Goal: Go to known website: Go to known website

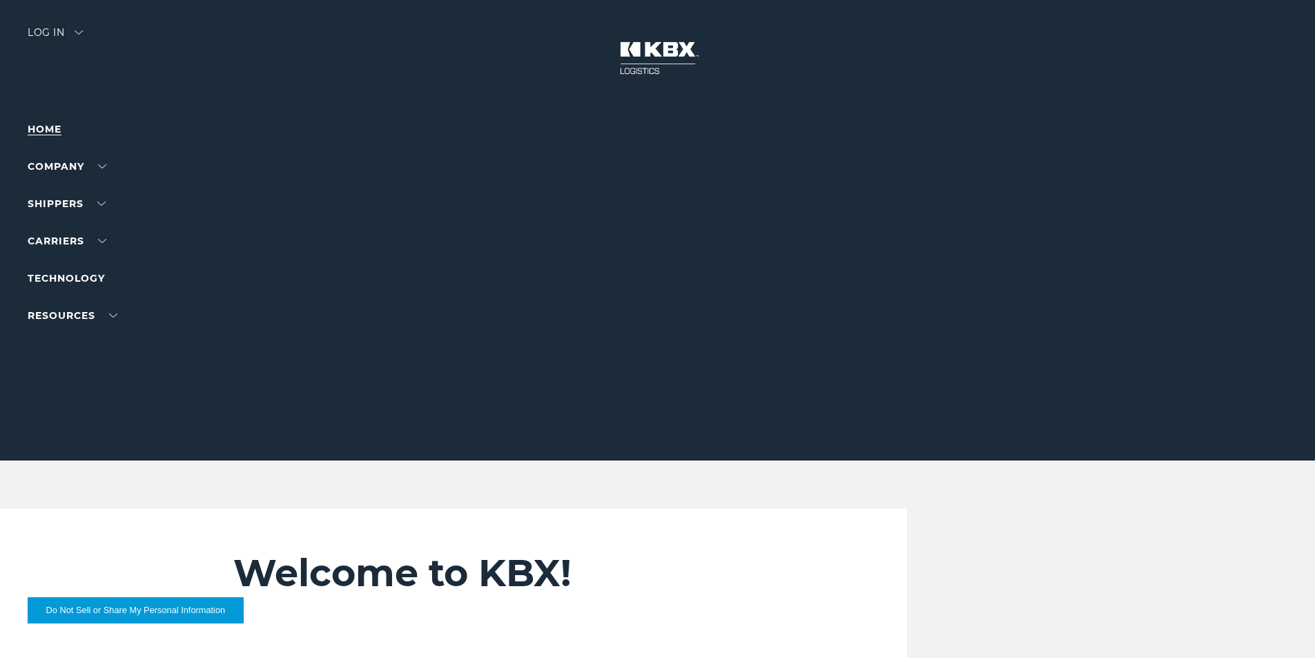
click at [53, 130] on link "Home" at bounding box center [45, 129] width 34 height 12
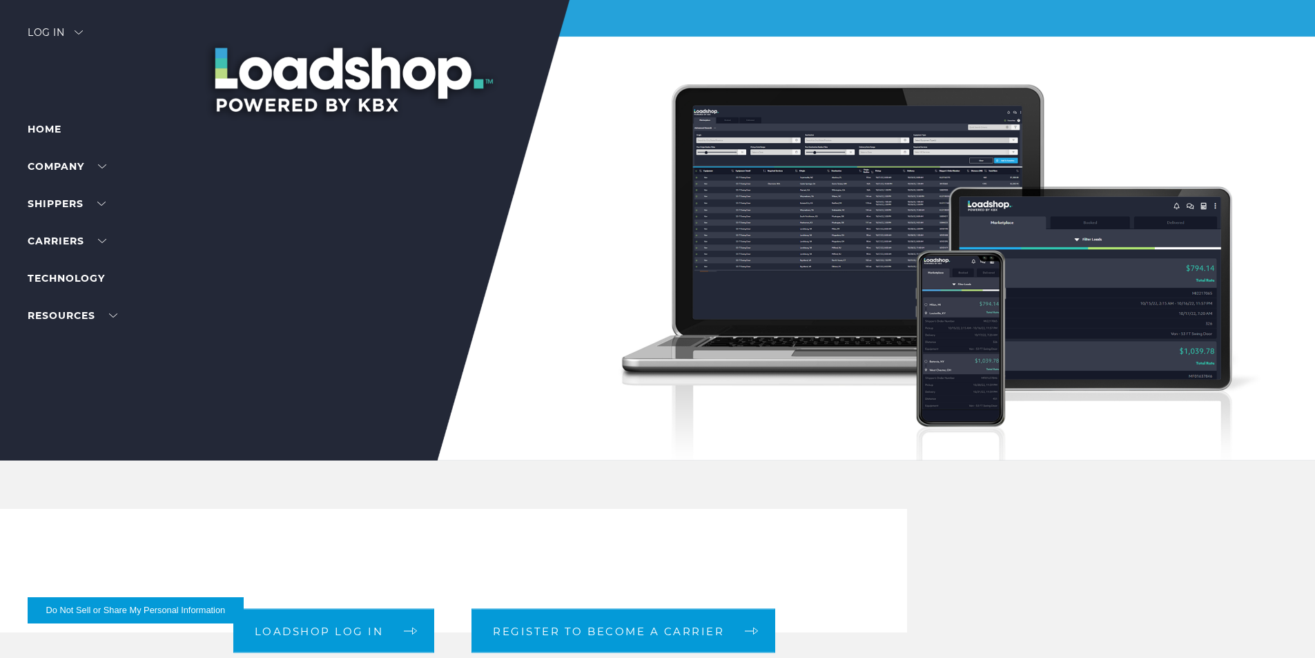
click at [83, 37] on div "Log in" at bounding box center [55, 38] width 55 height 20
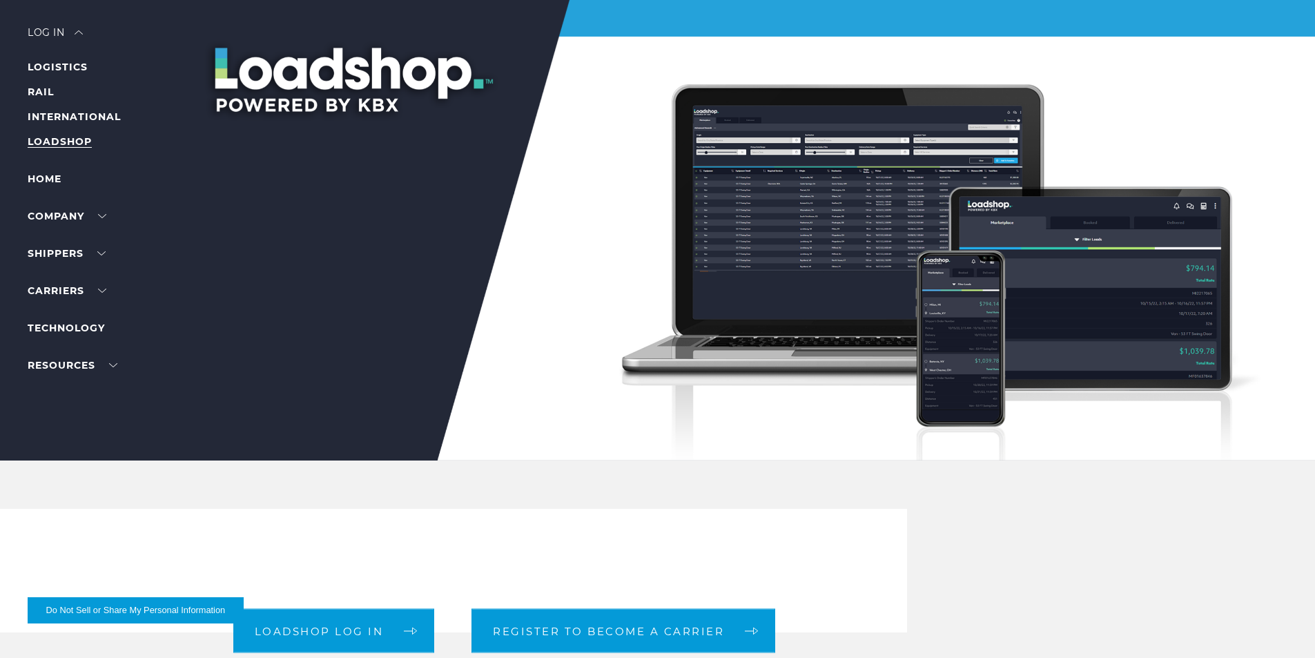
click at [61, 139] on link "LOADSHOP" at bounding box center [60, 141] width 64 height 12
